Goal: Task Accomplishment & Management: Complete application form

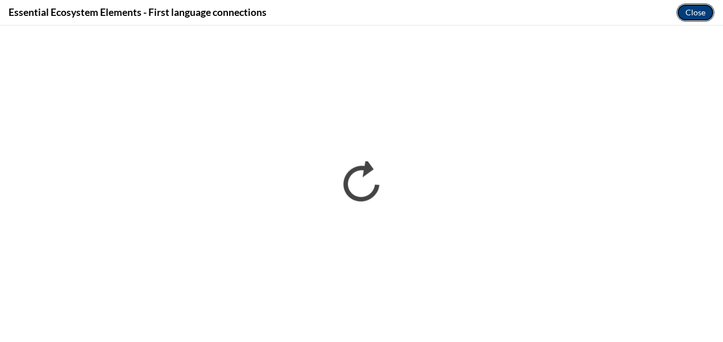
click at [694, 16] on button "Close" at bounding box center [695, 12] width 38 height 18
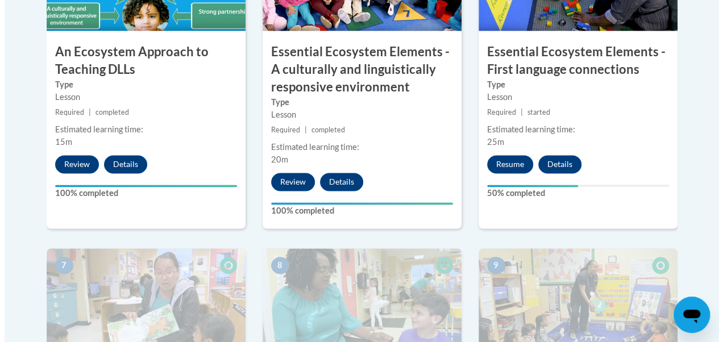
scroll to position [801, 0]
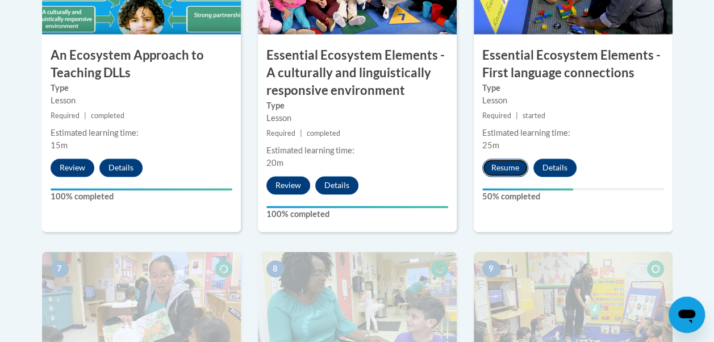
click at [508, 164] on button "Resume" at bounding box center [505, 167] width 46 height 18
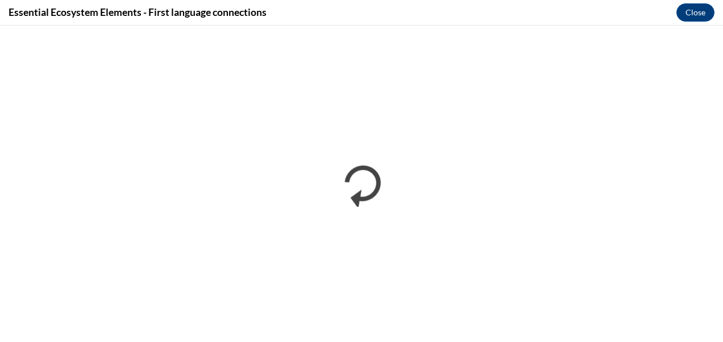
scroll to position [0, 0]
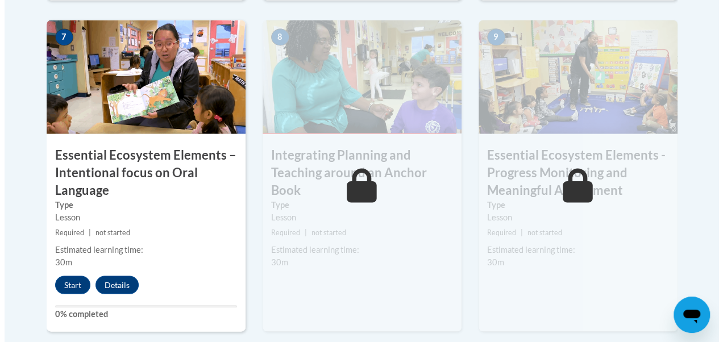
scroll to position [1030, 0]
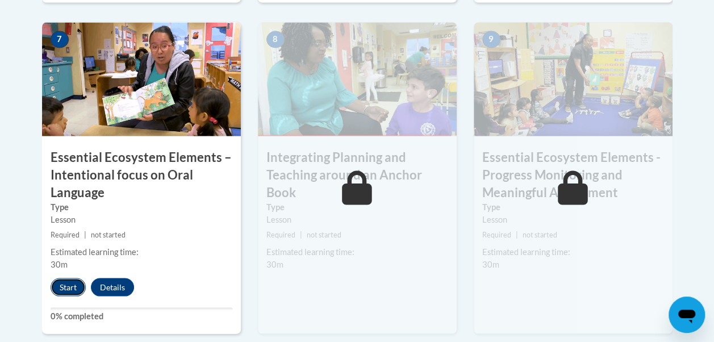
click at [66, 285] on button "Start" at bounding box center [68, 287] width 35 height 18
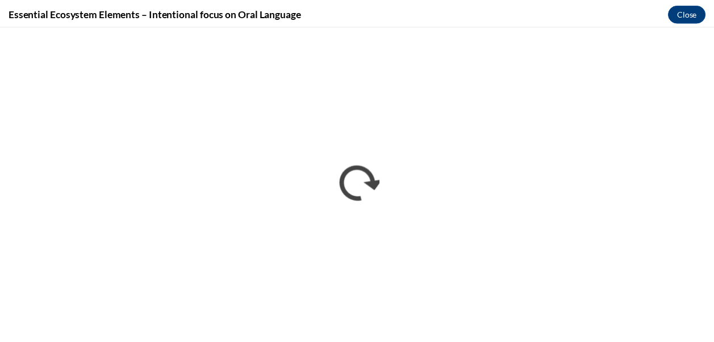
scroll to position [0, 0]
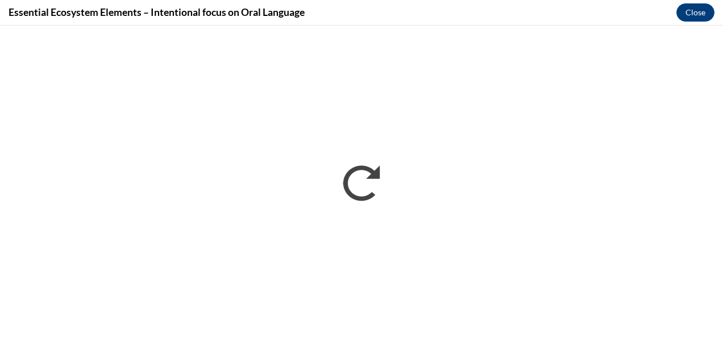
click at [543, 14] on div "Essential Ecosystem Elements – Intentional focus on Oral Language Close" at bounding box center [361, 13] width 723 height 26
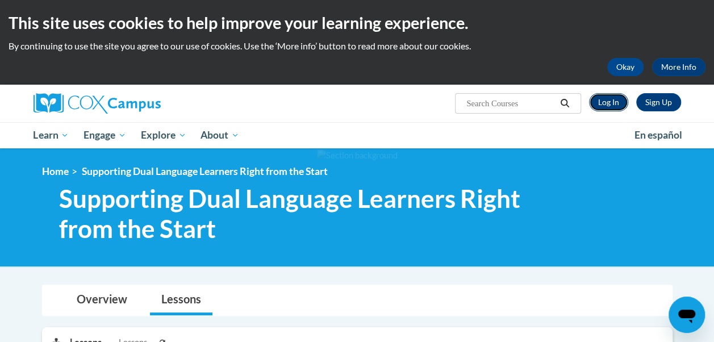
click at [614, 107] on link "Log In" at bounding box center [608, 102] width 39 height 18
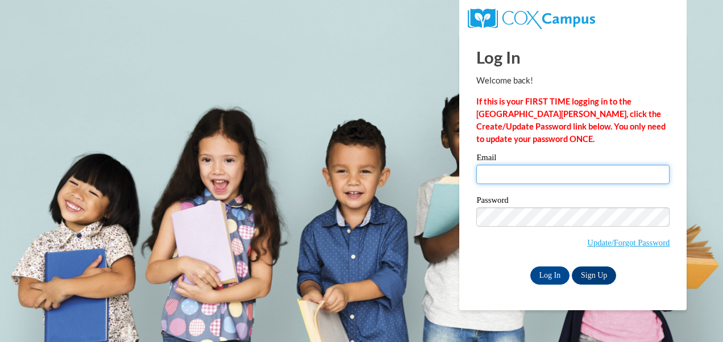
click at [527, 172] on input "Email" at bounding box center [572, 174] width 193 height 19
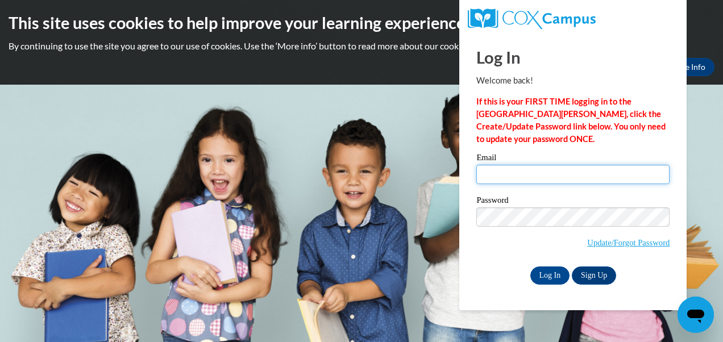
type input "jsalvatierra@berkhs.org"
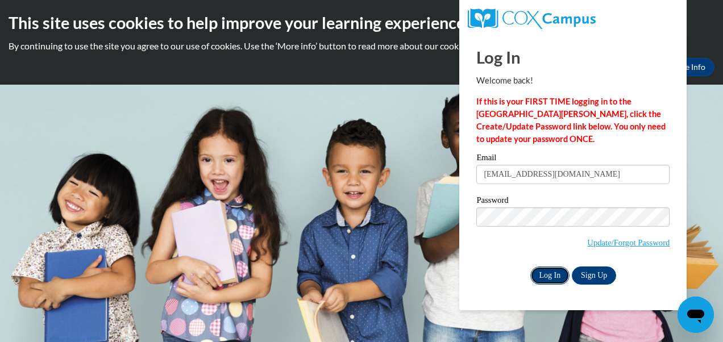
click at [544, 279] on input "Log In" at bounding box center [550, 275] width 40 height 18
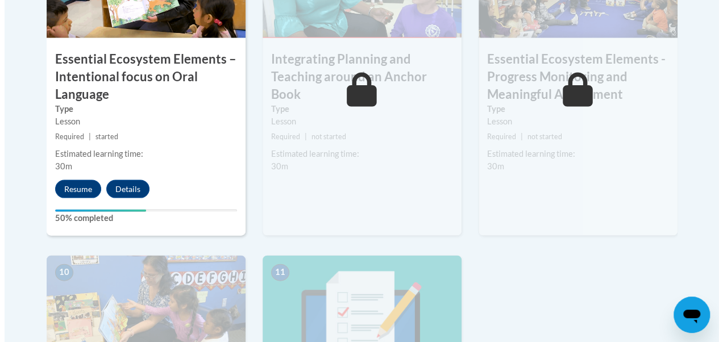
scroll to position [1126, 0]
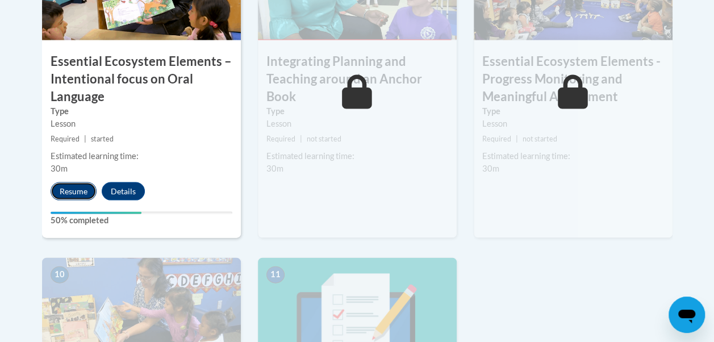
click at [80, 193] on button "Resume" at bounding box center [74, 191] width 46 height 18
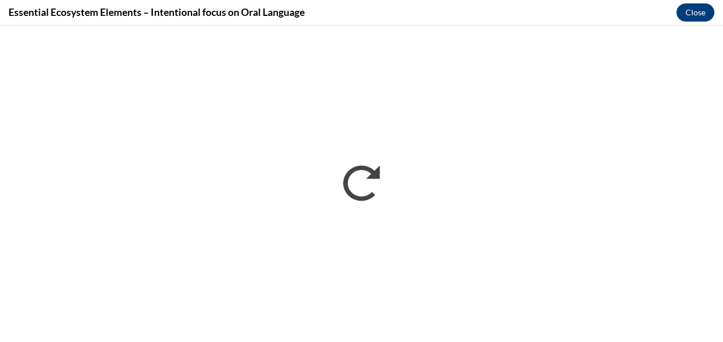
scroll to position [0, 0]
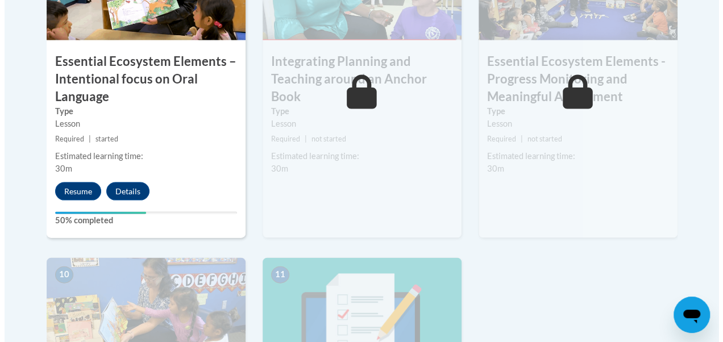
scroll to position [1127, 0]
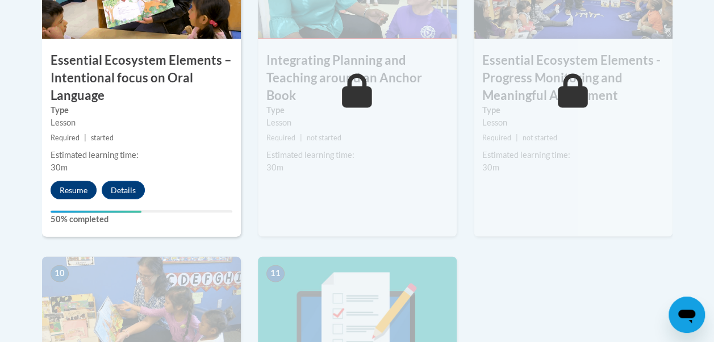
click at [70, 193] on button "Resume" at bounding box center [74, 190] width 46 height 18
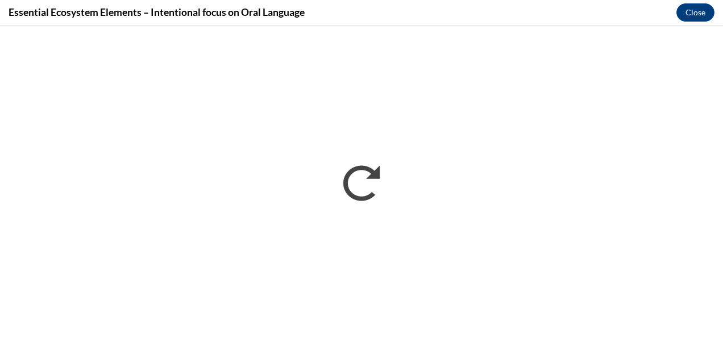
scroll to position [0, 0]
